Goal: Obtain resource: Obtain resource

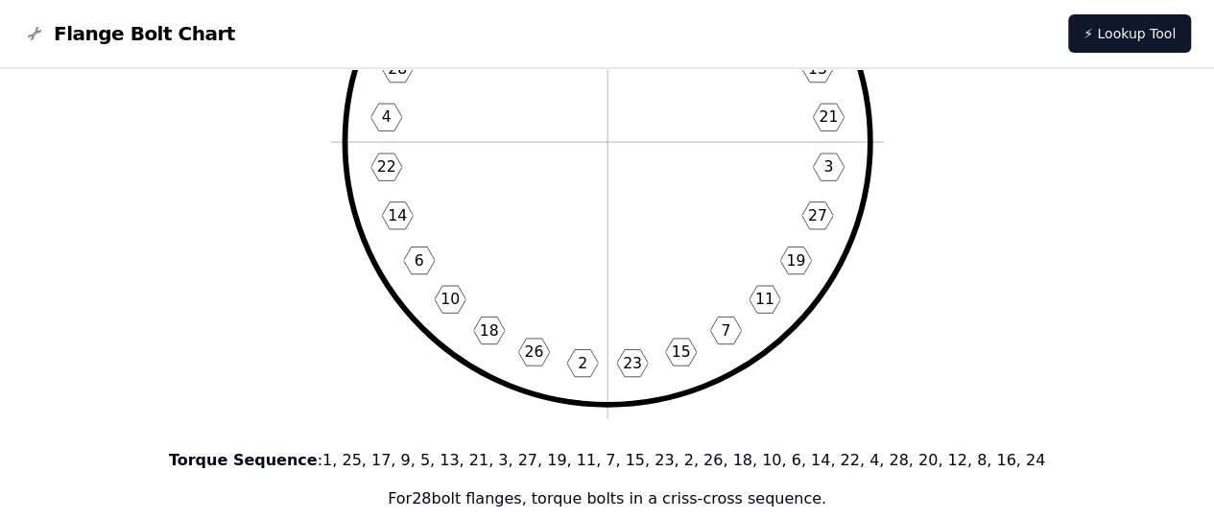
scroll to position [433, 0]
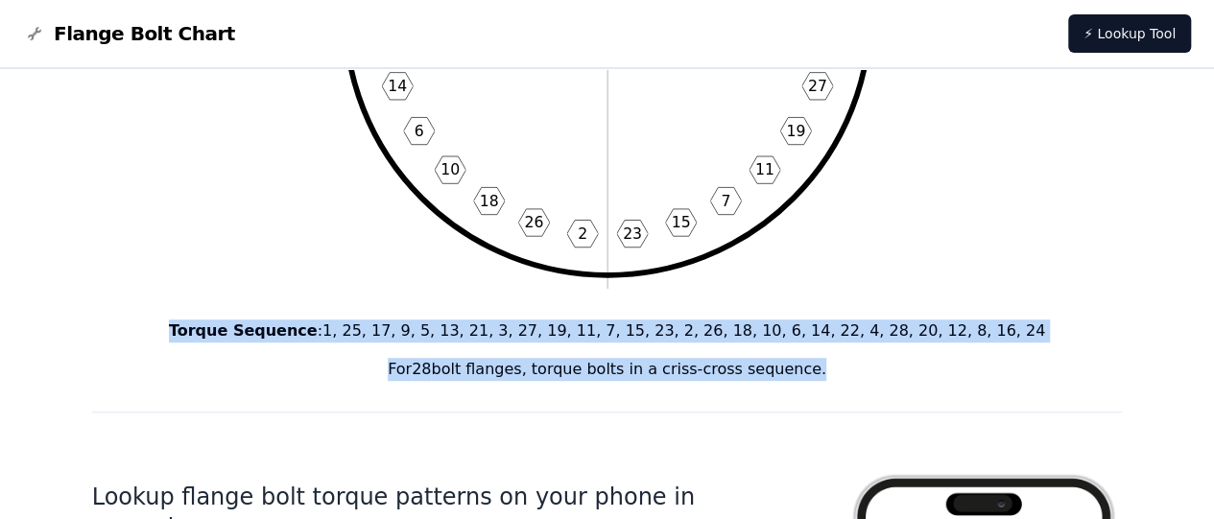
drag, startPoint x: 798, startPoint y: 370, endPoint x: 225, endPoint y: 339, distance: 573.7
click at [225, 339] on div "Torque Sequence : 1, 25, 17, 9, 5, 13, 21, 3, 27, 19, 11, 7, 15, 23, 2, 26, 18,…" at bounding box center [607, 350] width 1031 height 61
copy div "Torque Sequence : 1, 25, 17, 9, 5, 13, 21, 3, 27, 19, 11, 7, 15, 23, 2, 26, 18,…"
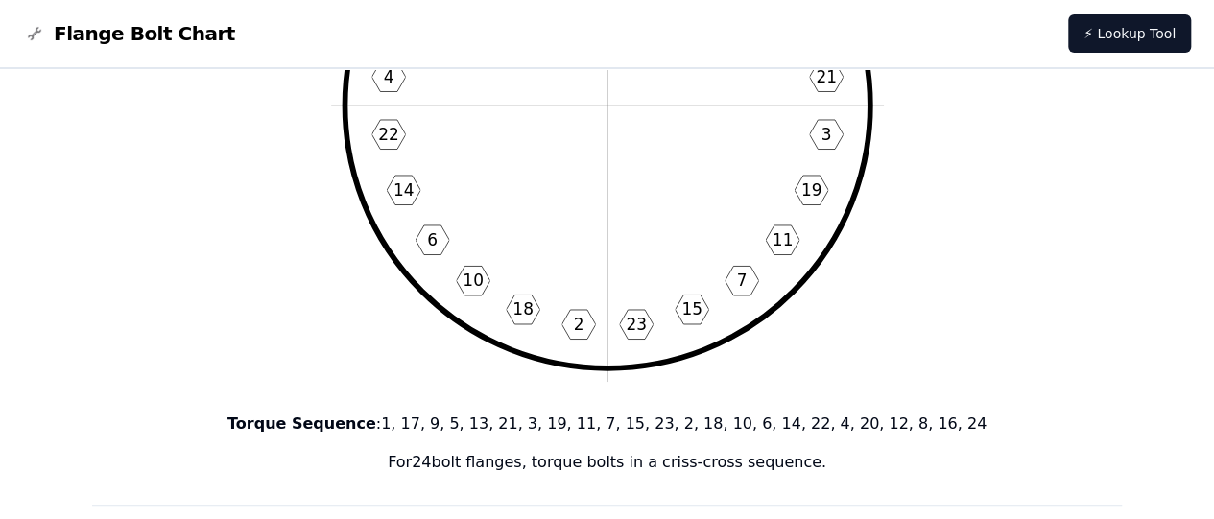
scroll to position [494, 0]
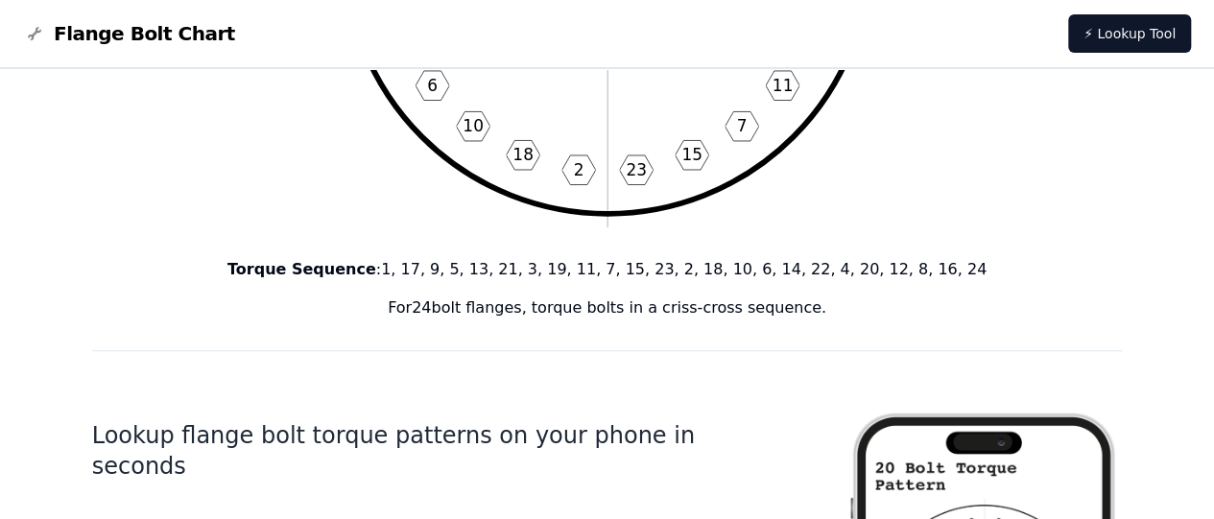
drag, startPoint x: 802, startPoint y: 311, endPoint x: 287, endPoint y: 272, distance: 516.8
click at [287, 272] on div "Torque Sequence : 1, 17, 9, 5, 13, 21, 3, 19, 11, 7, 15, 23, 2, 18, 10, 6, 14, …" at bounding box center [607, 288] width 1031 height 61
copy div "Torque Sequence : 1, 17, 9, 5, 13, 21, 3, 19, 11, 7, 15, 23, 2, 18, 10, 6, 14, …"
